Goal: Information Seeking & Learning: Learn about a topic

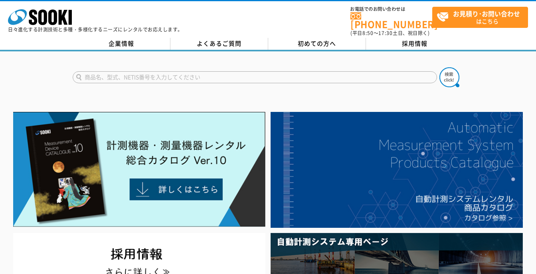
click at [237, 74] on input "text" at bounding box center [255, 77] width 364 height 12
type input "い"
type input "板の厚さ"
click at [453, 69] on img at bounding box center [449, 77] width 20 height 20
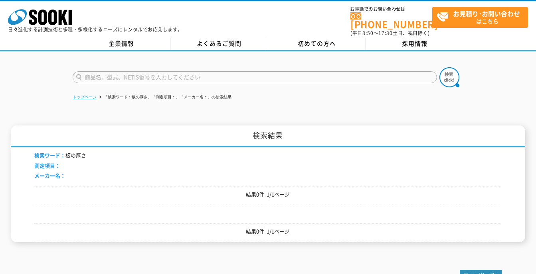
click at [92, 95] on link "トップページ" at bounding box center [85, 97] width 24 height 4
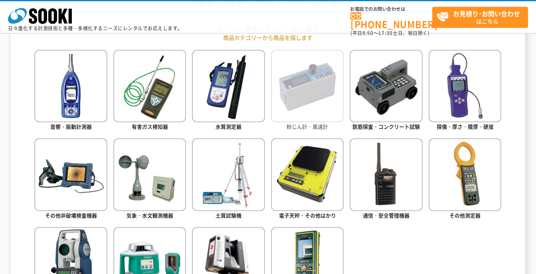
scroll to position [359, 0]
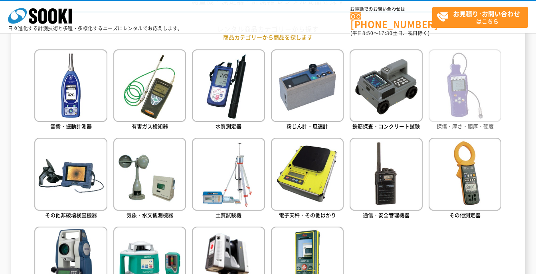
click at [458, 115] on img at bounding box center [464, 85] width 73 height 73
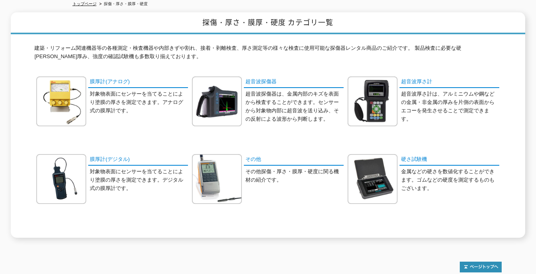
scroll to position [80, 0]
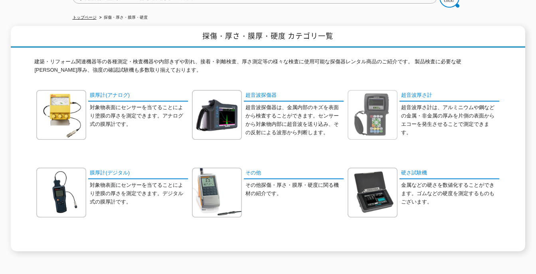
click at [376, 114] on img at bounding box center [372, 115] width 50 height 50
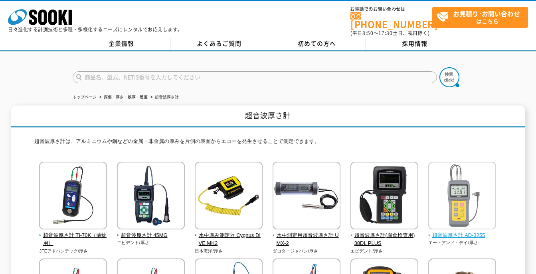
click at [452, 215] on img at bounding box center [462, 197] width 68 height 70
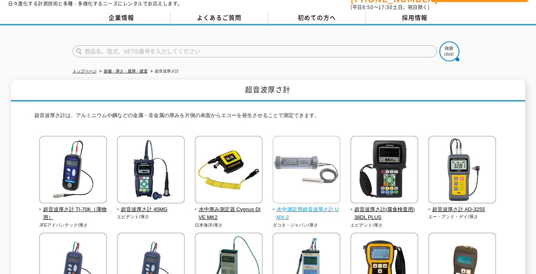
scroll to position [40, 0]
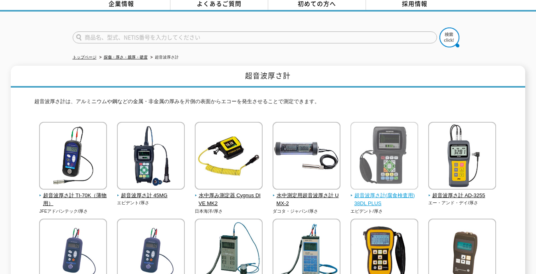
click at [374, 150] on img at bounding box center [384, 157] width 68 height 70
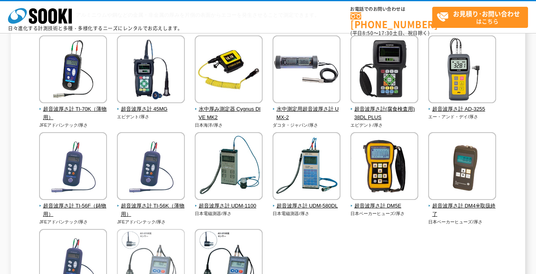
scroll to position [80, 0]
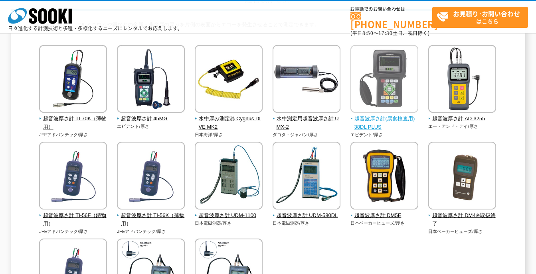
click at [377, 117] on span "超音波厚さ計(腐食検査用) 38DL PLUS" at bounding box center [384, 123] width 68 height 17
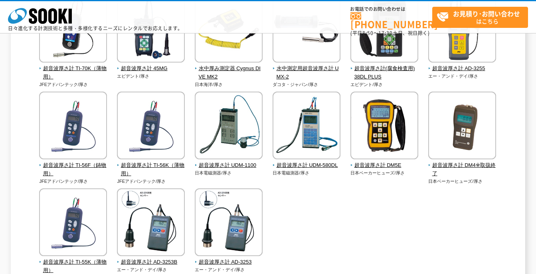
scroll to position [40, 0]
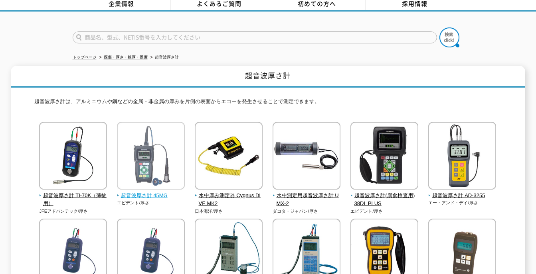
click at [142, 152] on img at bounding box center [151, 157] width 68 height 70
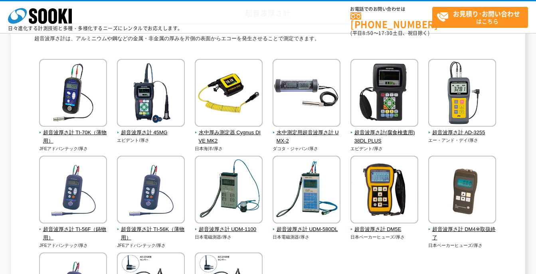
scroll to position [80, 0]
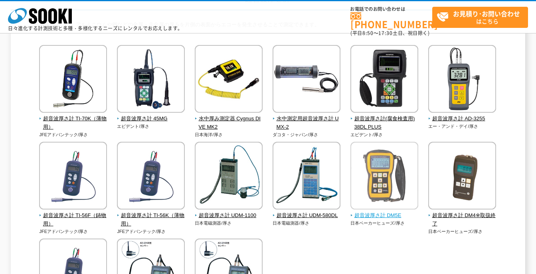
click at [375, 180] on img at bounding box center [384, 177] width 68 height 70
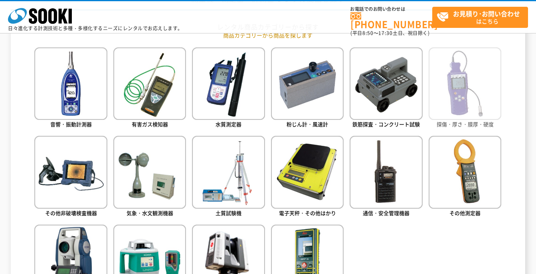
scroll to position [359, 0]
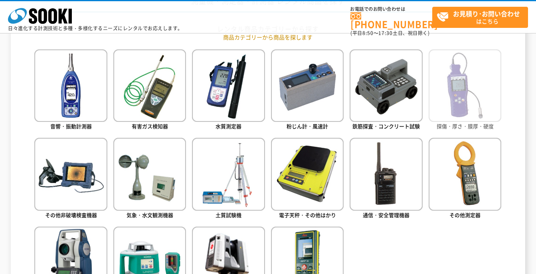
click at [460, 106] on img at bounding box center [464, 85] width 73 height 73
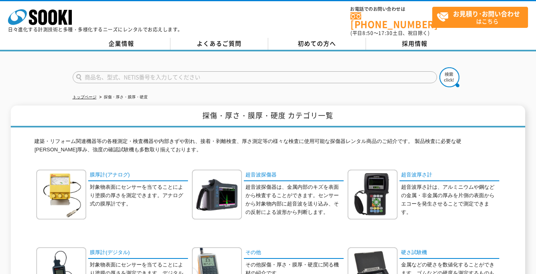
click at [122, 75] on input "text" at bounding box center [255, 77] width 364 height 12
type input "先端"
click at [445, 79] on img at bounding box center [449, 77] width 20 height 20
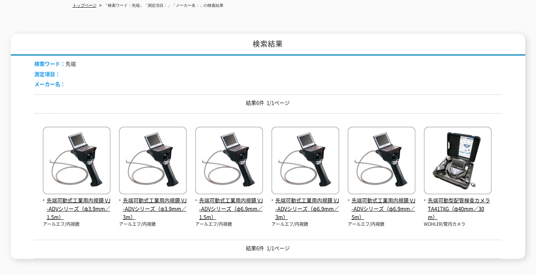
scroll to position [80, 0]
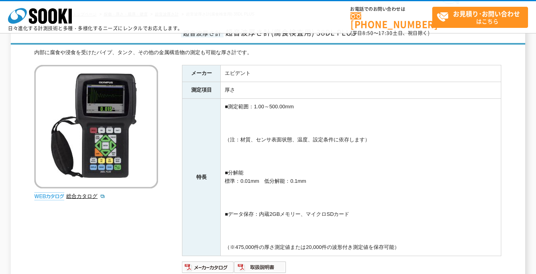
scroll to position [40, 0]
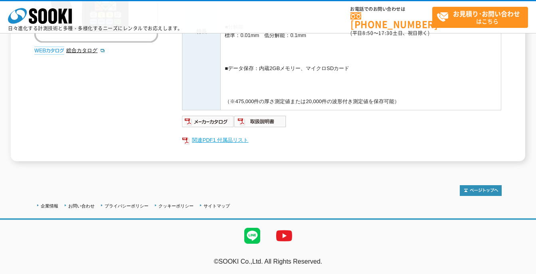
scroll to position [193, 0]
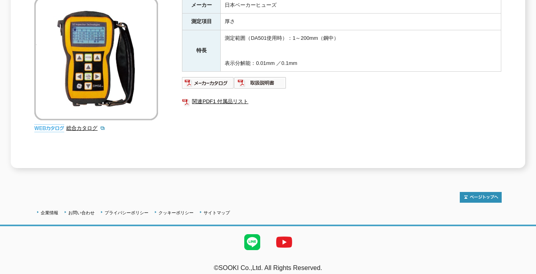
scroll to position [154, 0]
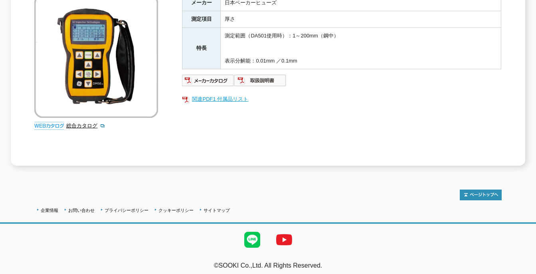
click at [202, 94] on link "関連PDF1 付属品リスト" at bounding box center [341, 99] width 319 height 10
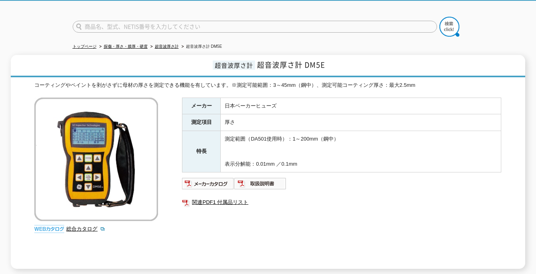
scroll to position [34, 0]
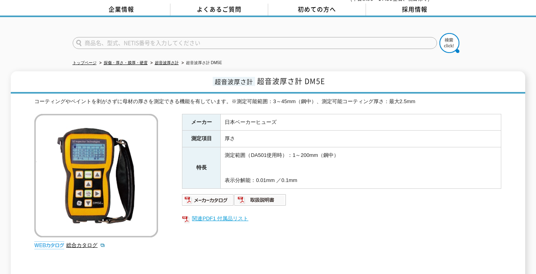
click at [223, 214] on link "関連PDF1 付属品リスト" at bounding box center [341, 219] width 319 height 10
